Goal: Task Accomplishment & Management: Manage account settings

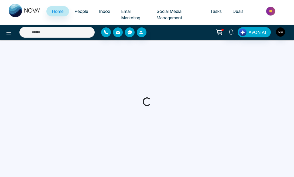
select select "*"
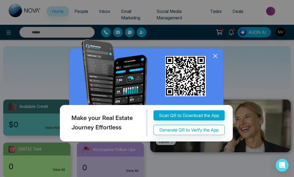
click at [240, 46] on div "Make your Real Estate Journey Effortless Scan QR to Download the App Generate Q…" at bounding box center [147, 88] width 294 height 177
click at [232, 41] on div "Make your Real Estate Journey Effortless Scan QR to Download the App Generate Q…" at bounding box center [147, 88] width 294 height 177
click at [215, 58] on icon at bounding box center [215, 56] width 4 height 4
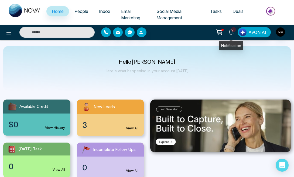
click at [231, 32] on icon at bounding box center [231, 32] width 6 height 6
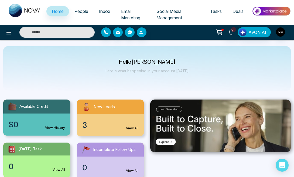
click at [76, 80] on div "Hello [PERSON_NAME] Here's what happening in your account [DATE]." at bounding box center [146, 68] width 287 height 45
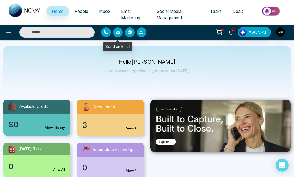
click at [117, 33] on icon "button" at bounding box center [118, 32] width 4 height 3
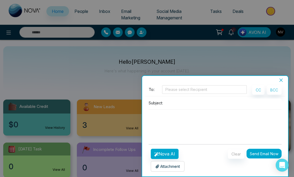
click at [280, 81] on icon "close" at bounding box center [280, 80] width 4 height 4
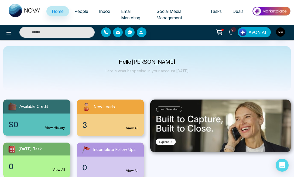
click at [102, 9] on span "Inbox" at bounding box center [104, 11] width 11 height 5
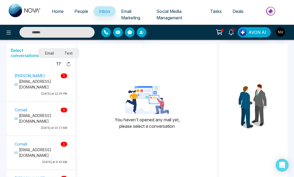
click at [134, 16] on span "Email Marketing" at bounding box center [130, 15] width 19 height 12
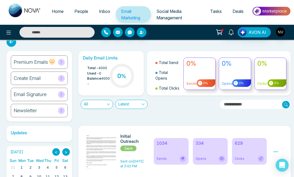
scroll to position [39, 0]
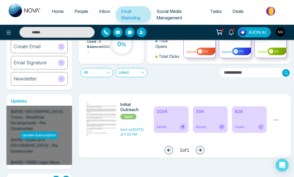
click at [262, 90] on div "Updates Update Subscription [DATE] - [GEOGRAPHIC_DATA] Towns- StreetSide Develo…" at bounding box center [146, 160] width 287 height 140
